Goal: Navigation & Orientation: Find specific page/section

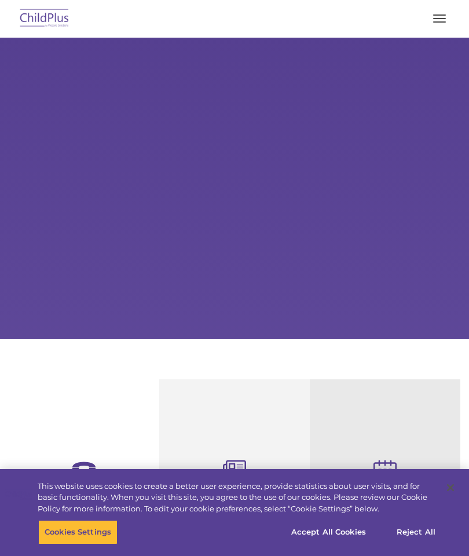
select select "MEDIUM"
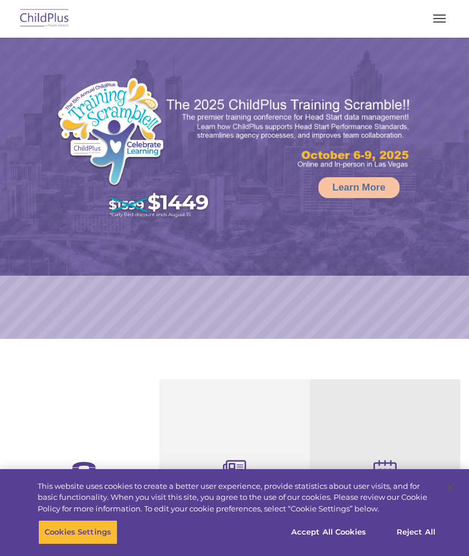
select select "MEDIUM"
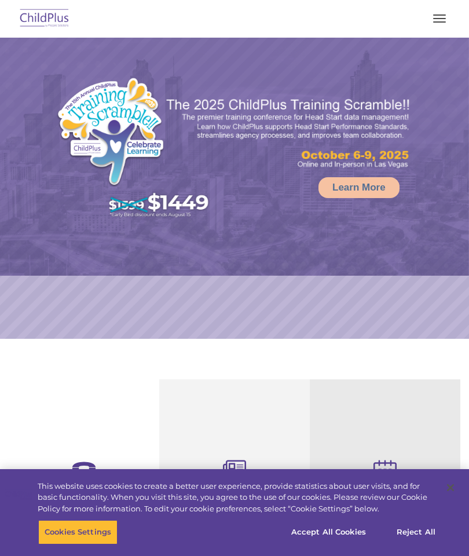
select select "MEDIUM"
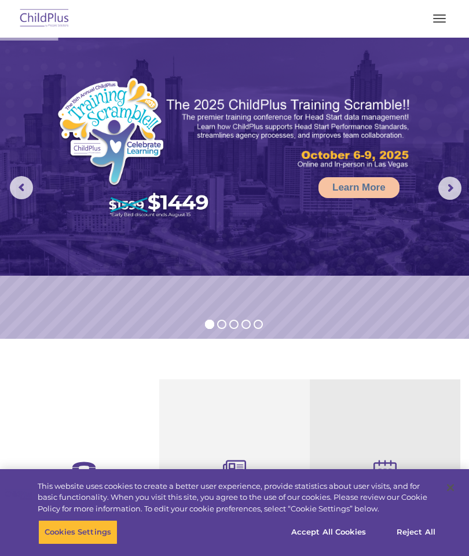
click at [442, 10] on button "button" at bounding box center [439, 18] width 24 height 19
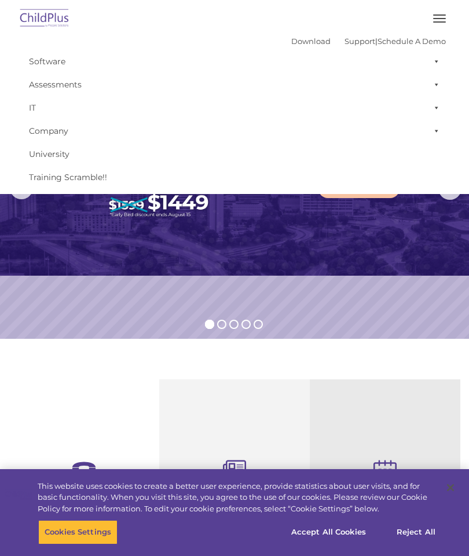
click at [437, 61] on span at bounding box center [435, 61] width 12 height 23
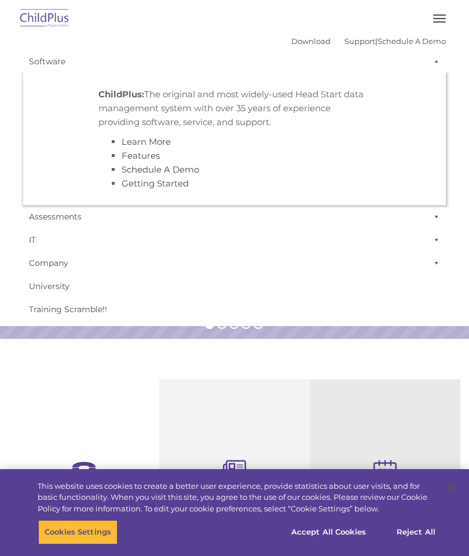
click at [430, 61] on span at bounding box center [435, 61] width 12 height 23
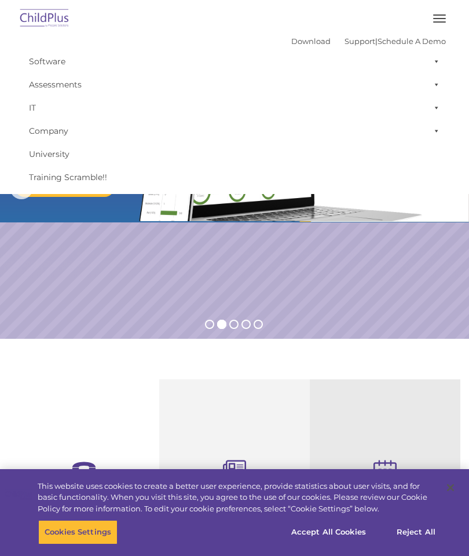
click at [440, 81] on span at bounding box center [435, 84] width 12 height 23
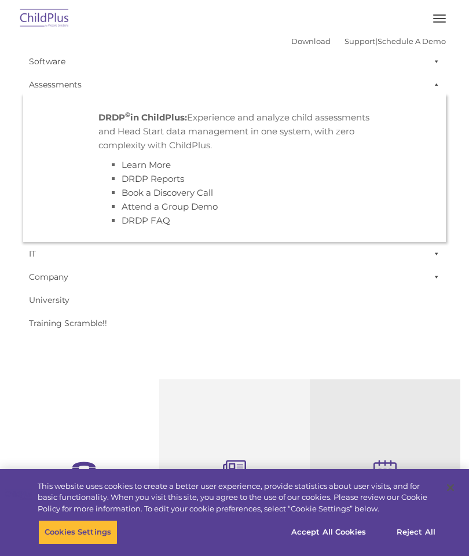
click at [436, 81] on span at bounding box center [435, 84] width 12 height 23
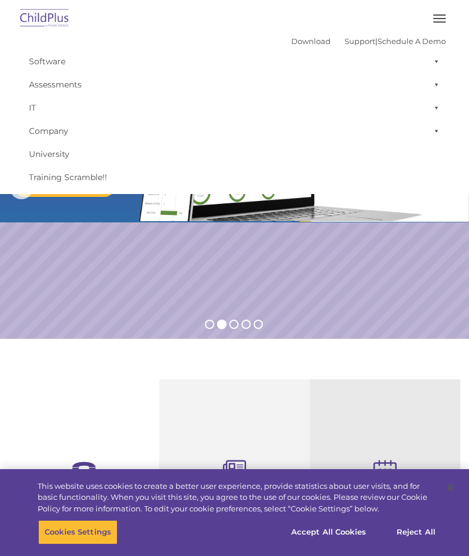
click at [435, 105] on span at bounding box center [435, 107] width 12 height 23
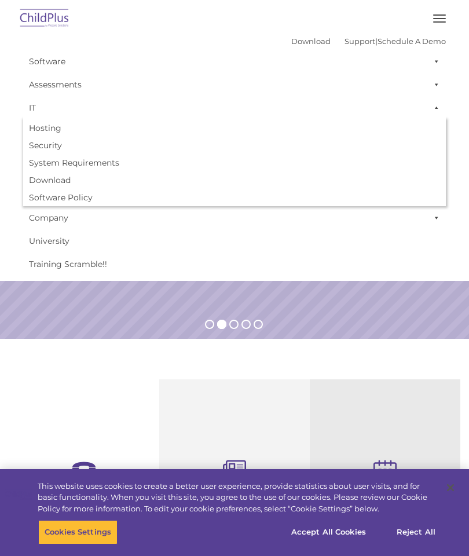
click at [434, 103] on span at bounding box center [435, 107] width 12 height 23
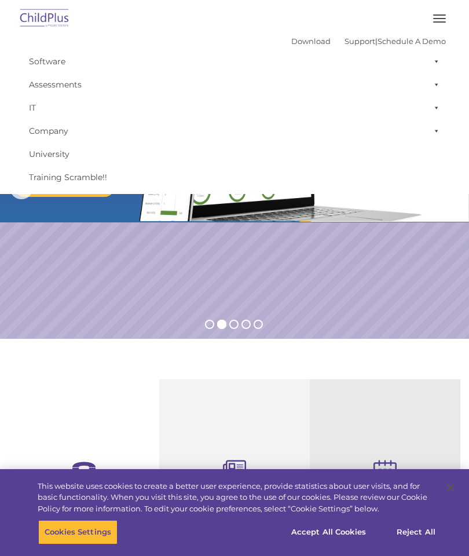
click at [436, 130] on span at bounding box center [435, 130] width 12 height 23
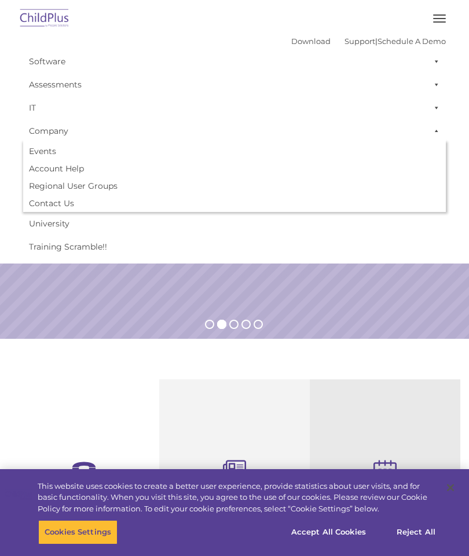
click at [435, 129] on span at bounding box center [435, 130] width 12 height 23
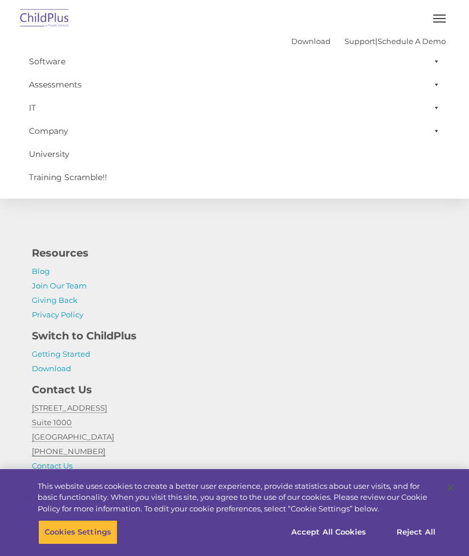
scroll to position [1294, 0]
click at [68, 353] on link "Getting Started" at bounding box center [61, 355] width 58 height 9
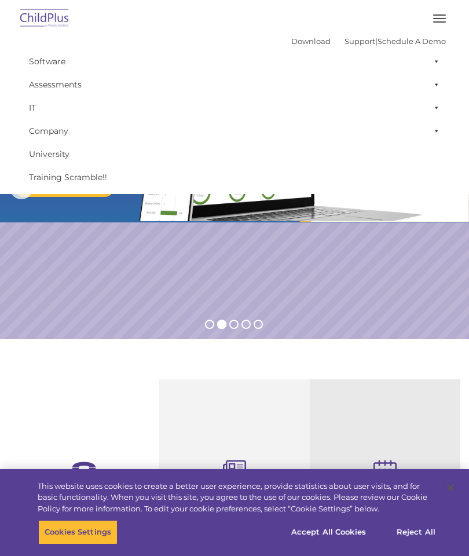
scroll to position [1294, 0]
